Goal: Task Accomplishment & Management: Manage account settings

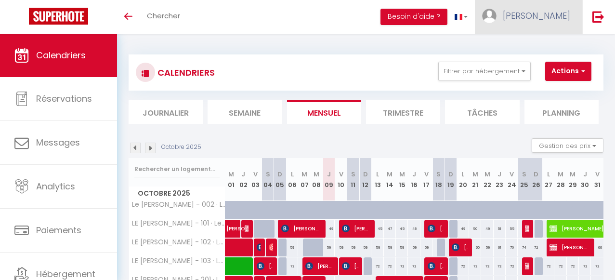
click at [553, 21] on span "[PERSON_NAME]" at bounding box center [536, 16] width 67 height 12
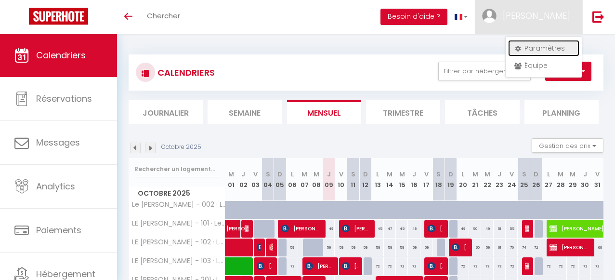
click at [545, 45] on link "Paramètres" at bounding box center [543, 48] width 71 height 16
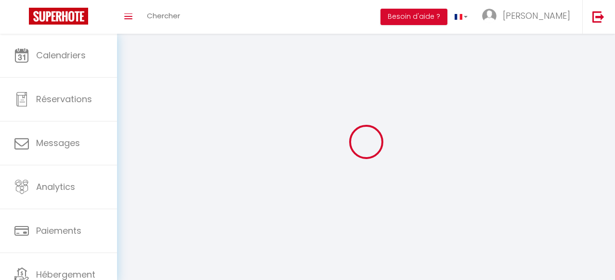
type input "[PERSON_NAME]"
type input "SCI LANA"
type input "0607740681"
type input "[STREET_ADDRESS]"
type input "26750"
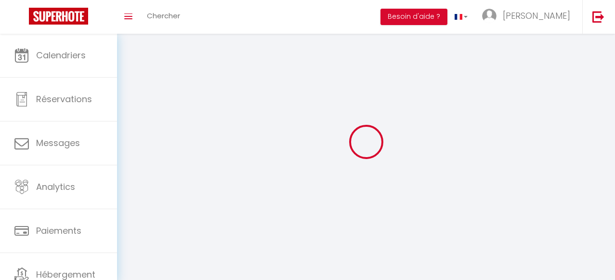
type input "[GEOGRAPHIC_DATA][PERSON_NAME]"
select select "28"
type input "WNaxwkXqQbtANOi8pcLU4ONVI"
type input "jk29doVFFeMgLIbiazCrJNJa2"
type input "[URL][DOMAIN_NAME]"
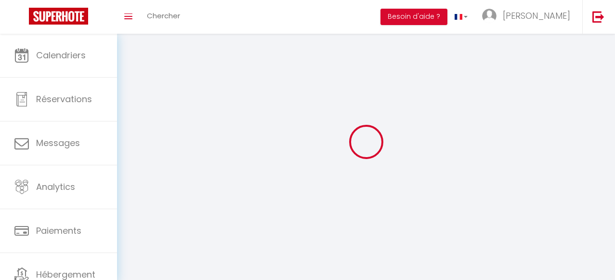
select select "fr"
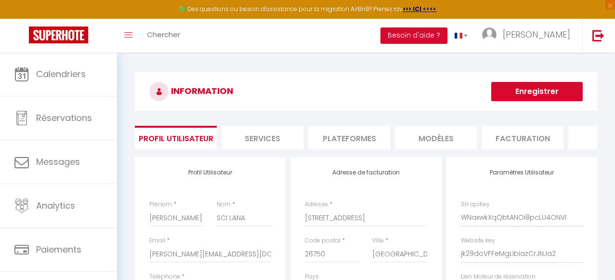
click at [507, 136] on li "Facturation" at bounding box center [523, 138] width 82 height 24
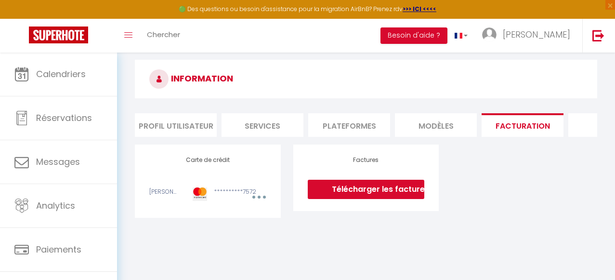
scroll to position [17, 0]
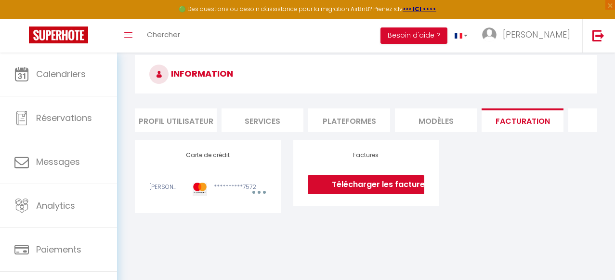
click at [390, 190] on link "Télécharger les factures" at bounding box center [366, 184] width 117 height 19
click at [341, 188] on link "Télécharger les factures" at bounding box center [366, 184] width 117 height 19
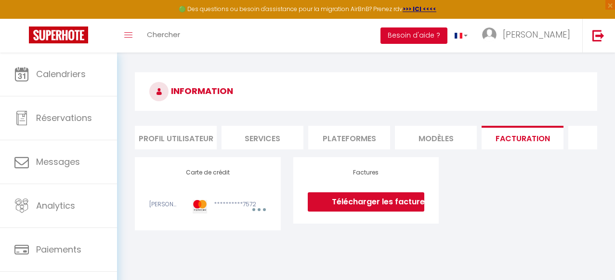
click at [421, 35] on button "Besoin d'aide ?" at bounding box center [414, 35] width 67 height 16
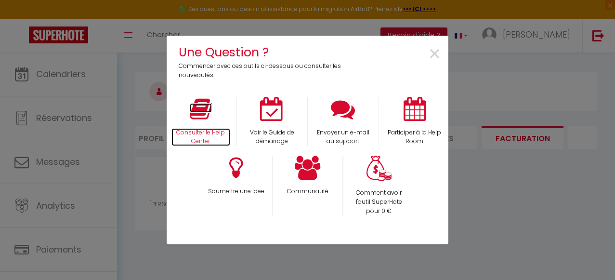
click at [209, 118] on icon at bounding box center [201, 109] width 22 height 24
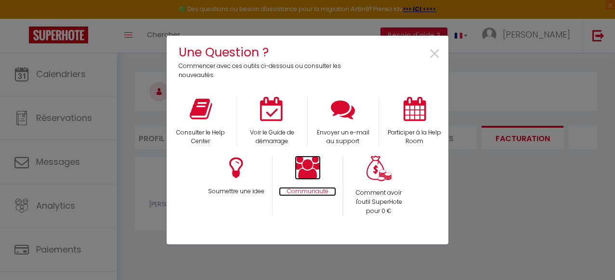
click at [310, 174] on icon at bounding box center [308, 168] width 26 height 24
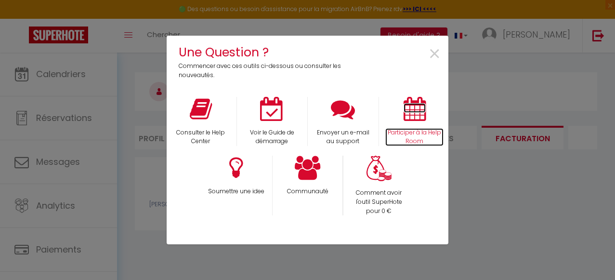
click at [411, 117] on icon at bounding box center [415, 109] width 22 height 24
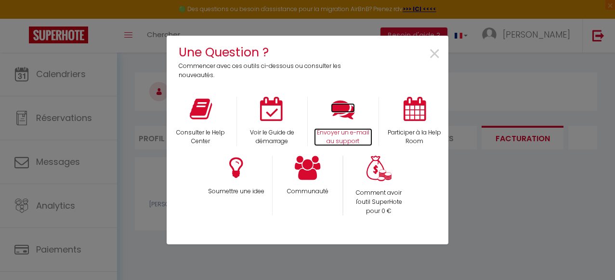
click at [343, 116] on icon at bounding box center [343, 109] width 24 height 24
